Goal: Information Seeking & Learning: Learn about a topic

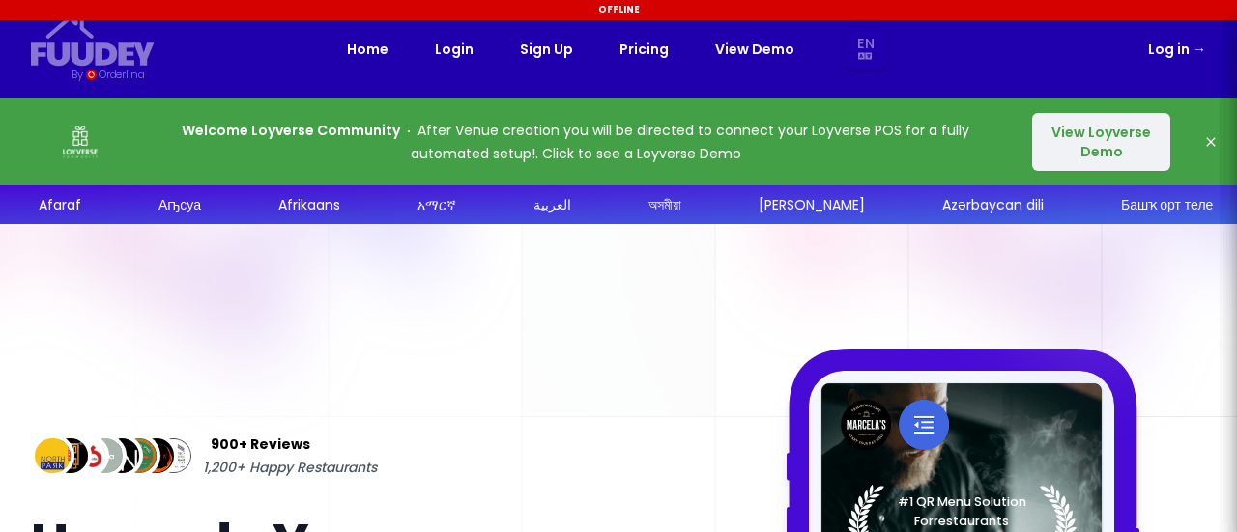
select select "en"
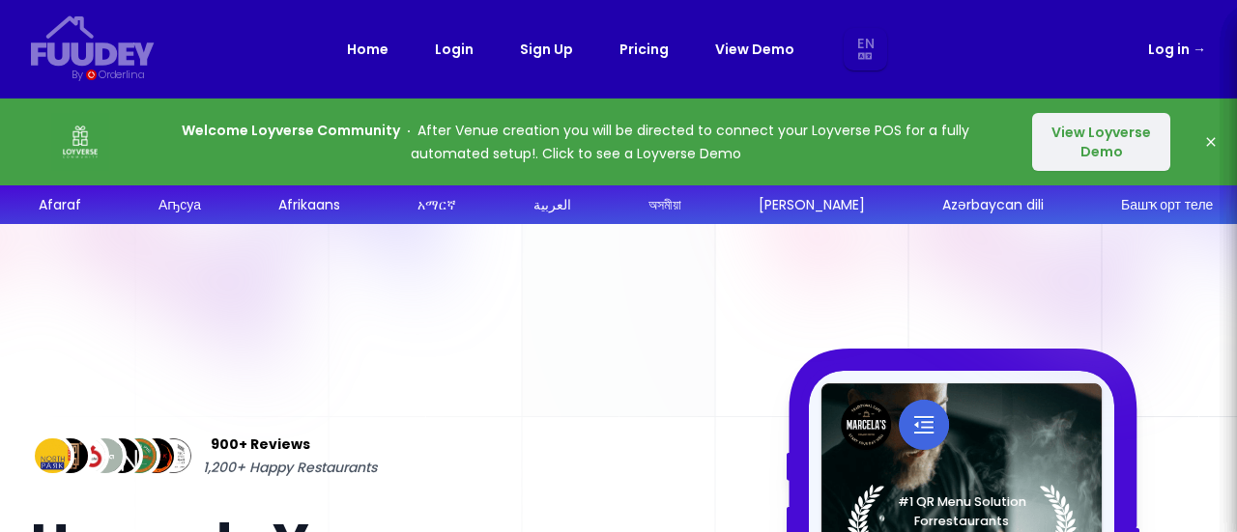
select select "en"
click at [1159, 143] on button "View Loyverse Demo" at bounding box center [1101, 142] width 138 height 58
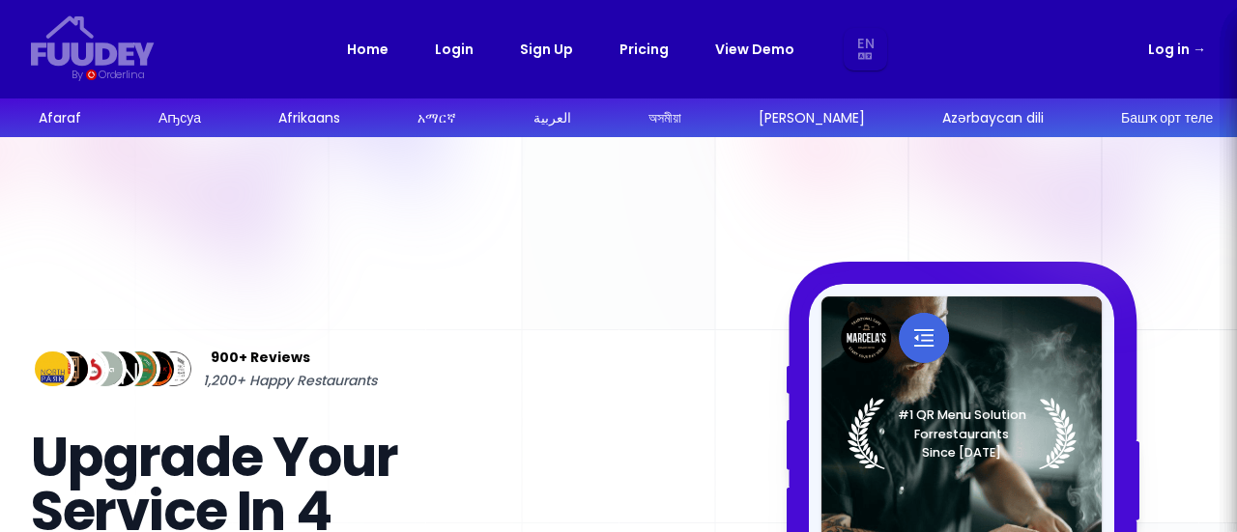
select select "en"
